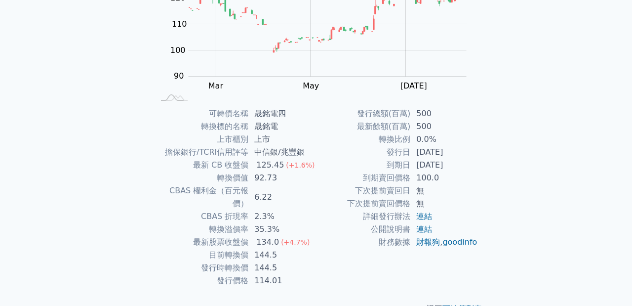
scroll to position [139, 0]
drag, startPoint x: 208, startPoint y: 217, endPoint x: 287, endPoint y: 221, distance: 79.2
click at [287, 223] on tr "轉換溢價率 35.3%" at bounding box center [235, 229] width 162 height 13
click at [232, 172] on td "轉換價值" at bounding box center [201, 178] width 94 height 13
drag, startPoint x: 193, startPoint y: 164, endPoint x: 269, endPoint y: 166, distance: 76.6
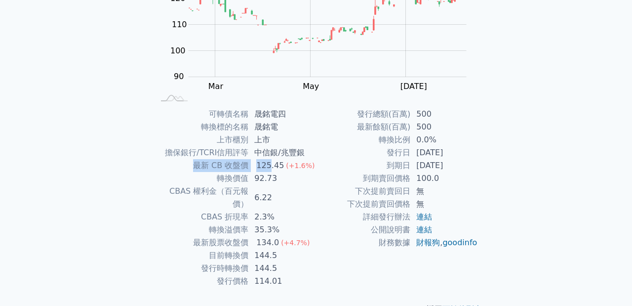
click at [269, 166] on tr "最新 CB 收盤價 125.45 (+1.6%)" at bounding box center [235, 165] width 162 height 13
copy tr "最新 CB 收盤價 125"
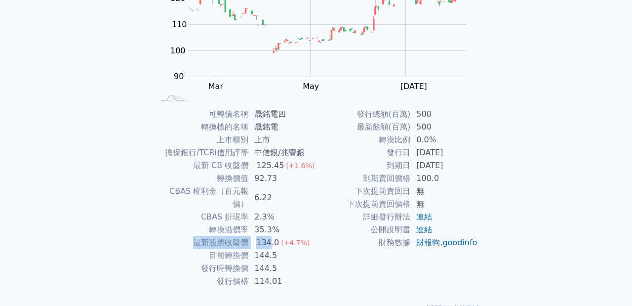
drag, startPoint x: 194, startPoint y: 228, endPoint x: 270, endPoint y: 225, distance: 75.6
click at [270, 236] on tr "最新股票收盤價 134.0 (+4.7%)" at bounding box center [235, 242] width 162 height 13
copy tr "最新股票收盤價 134"
drag, startPoint x: 206, startPoint y: 240, endPoint x: 273, endPoint y: 240, distance: 67.2
click at [273, 249] on tr "目前轉換價 144.5" at bounding box center [235, 255] width 162 height 13
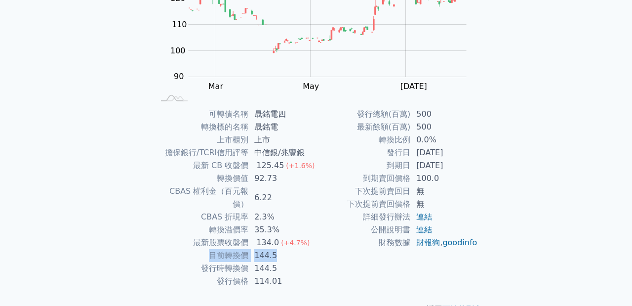
copy tr "目前轉換價 144.5"
